Goal: Task Accomplishment & Management: Manage account settings

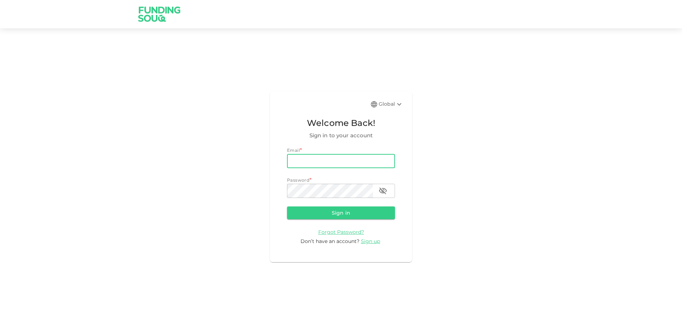
click at [297, 157] on input "email" at bounding box center [341, 161] width 108 height 14
click at [355, 164] on input "[EMAIL_ADDRESS][DOMAIN_NAME]" at bounding box center [341, 161] width 108 height 14
type input "[EMAIL_ADDRESS][DOMAIN_NAME]"
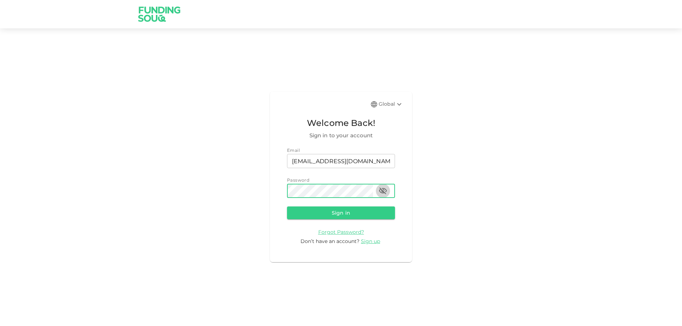
click at [389, 189] on button "button" at bounding box center [383, 191] width 14 height 14
click at [287, 207] on button "Sign in" at bounding box center [341, 213] width 108 height 13
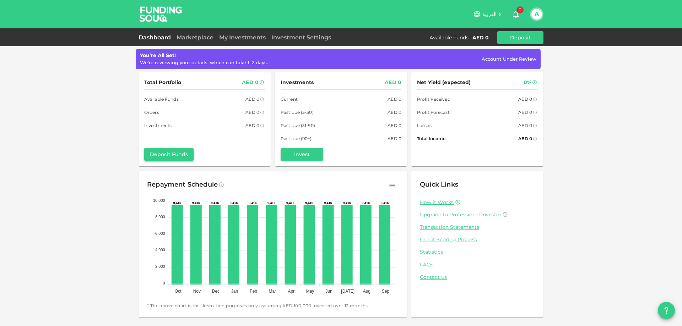
click at [186, 156] on button "Deposit Funds" at bounding box center [168, 154] width 49 height 13
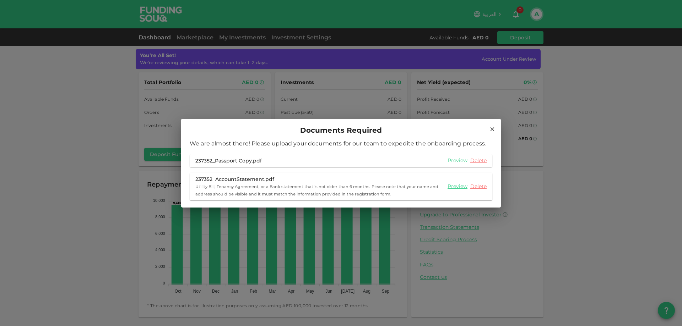
click at [452, 163] on link "Preview" at bounding box center [457, 160] width 20 height 7
click at [461, 190] on link "Preview" at bounding box center [457, 186] width 20 height 7
click at [491, 131] on icon at bounding box center [492, 129] width 6 height 6
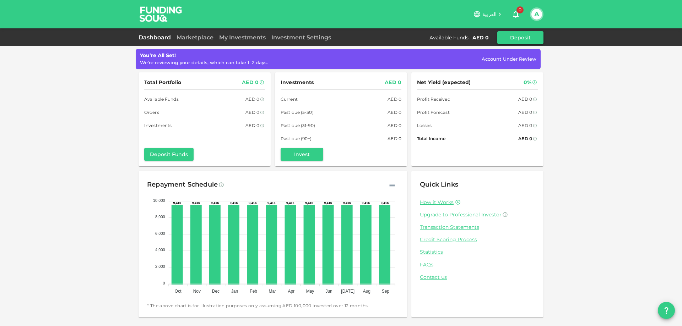
click at [514, 33] on button "Deposit" at bounding box center [520, 37] width 46 height 13
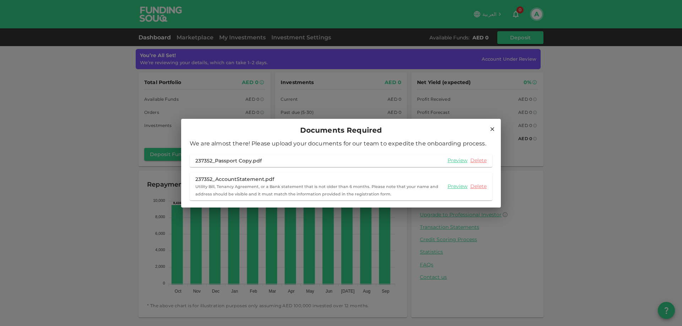
click at [491, 128] on icon at bounding box center [492, 129] width 4 height 4
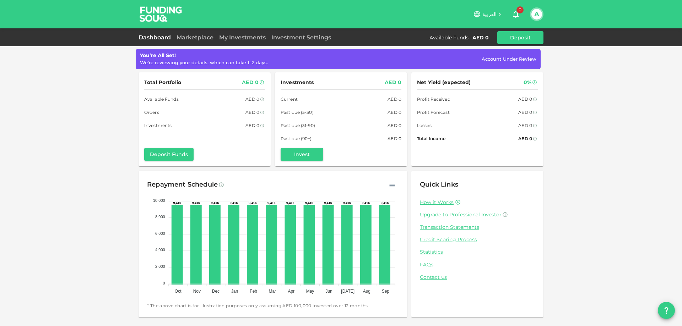
click at [540, 10] on button "A" at bounding box center [536, 14] width 11 height 11
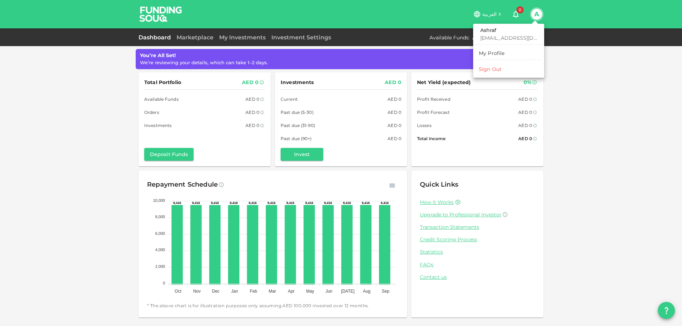
click at [490, 53] on div "My Profile" at bounding box center [492, 53] width 26 height 7
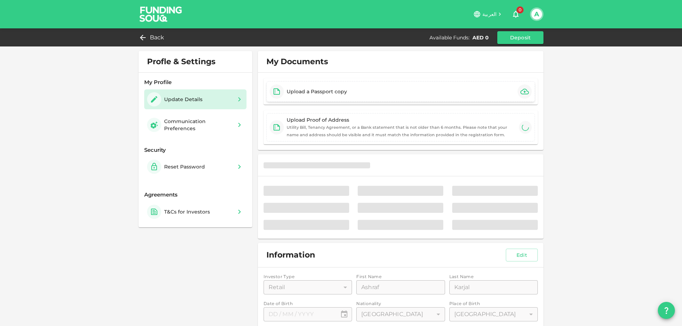
type input "⁦⁨[DATE]⁩⁩"
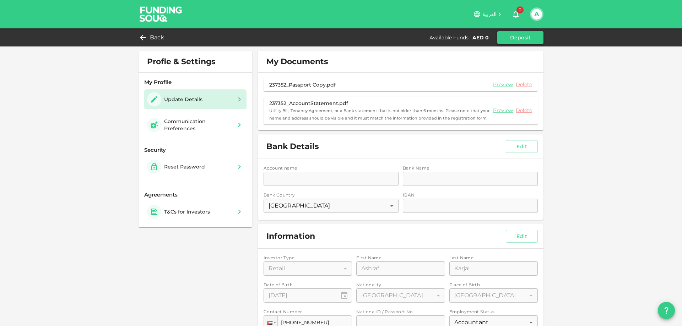
click at [515, 39] on button "Deposit" at bounding box center [520, 37] width 46 height 13
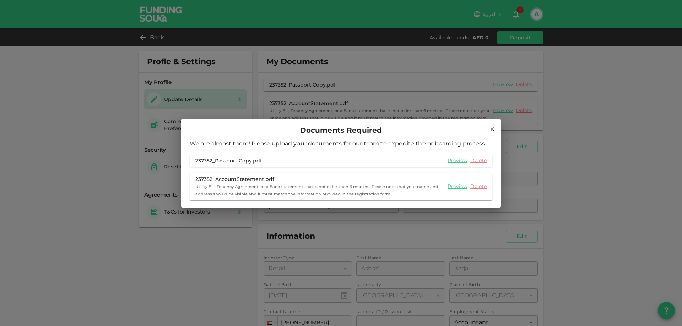
click at [152, 38] on div "Documents Required We are almost there! Please upload your documents for our te…" at bounding box center [341, 163] width 682 height 326
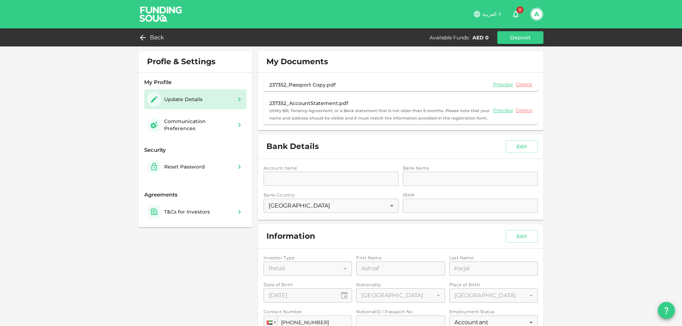
click at [535, 15] on button "A" at bounding box center [536, 14] width 11 height 11
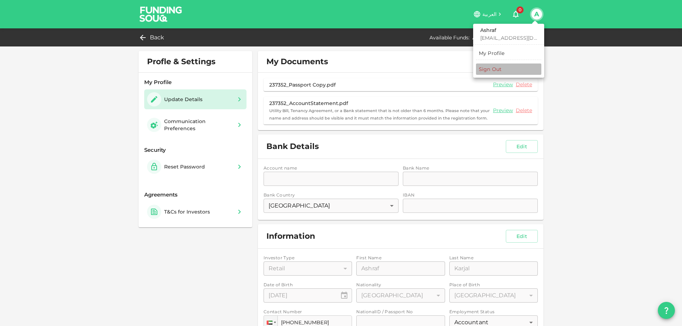
click at [491, 71] on div "Sign Out" at bounding box center [490, 69] width 23 height 7
